Goal: Find specific page/section: Find specific page/section

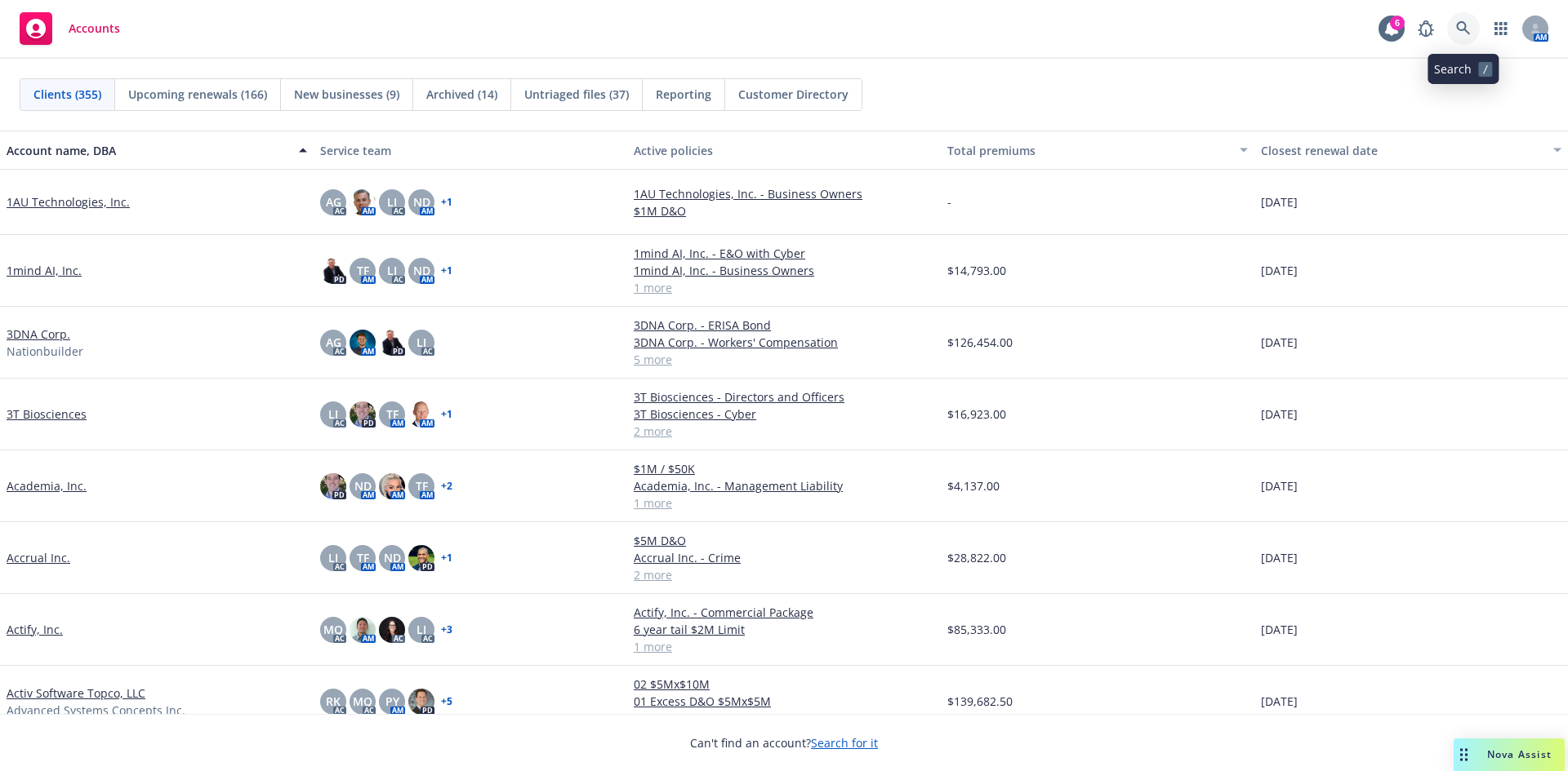
click at [1458, 24] on icon at bounding box center [1463, 28] width 14 height 13
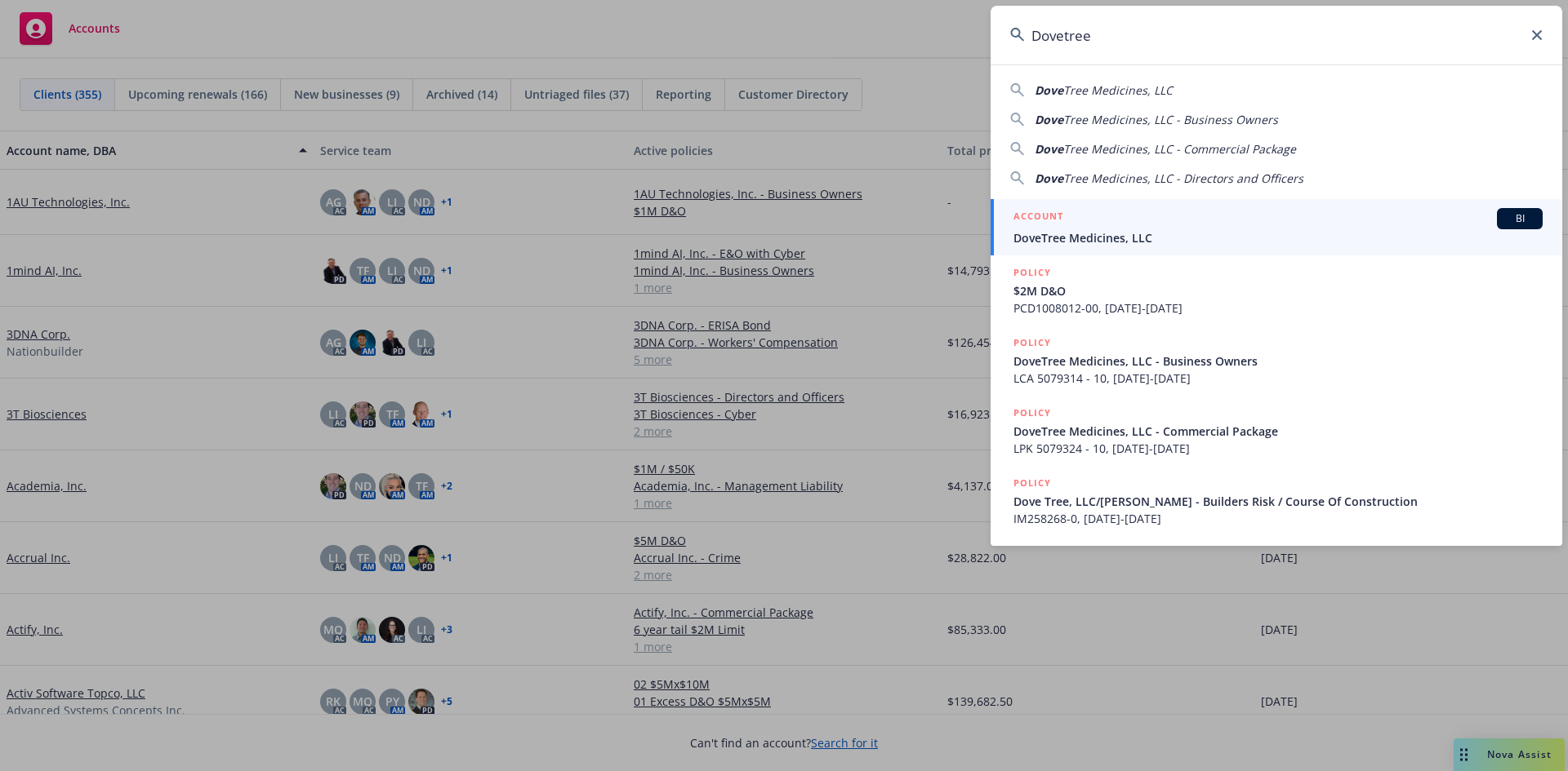
type input "Dovetree"
click at [1104, 248] on link "ACCOUNT BI DoveTree Medicines, LLC" at bounding box center [1276, 227] width 572 height 56
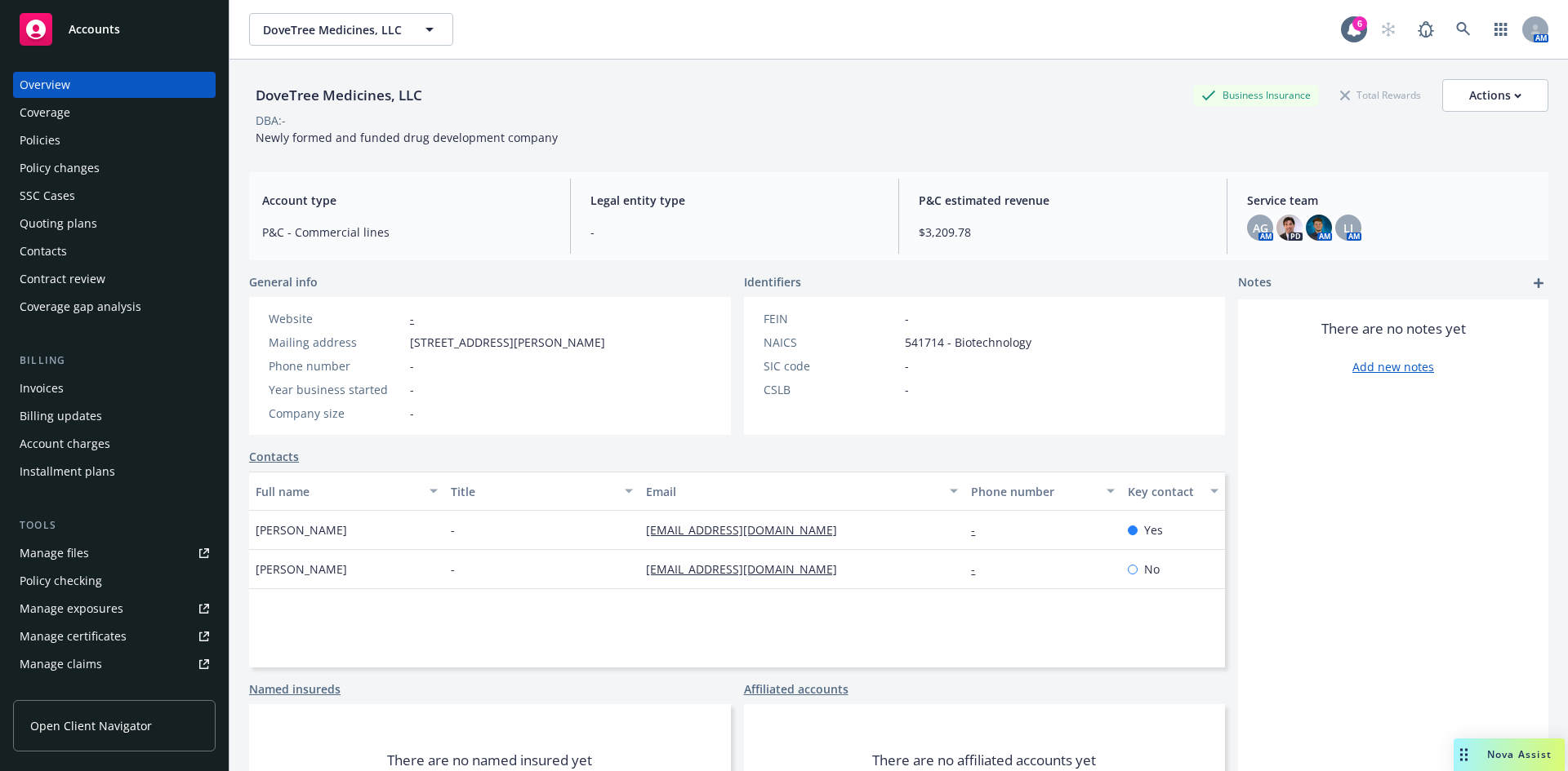
click at [47, 386] on div "Invoices" at bounding box center [41, 388] width 44 height 26
